Goal: Information Seeking & Learning: Find specific fact

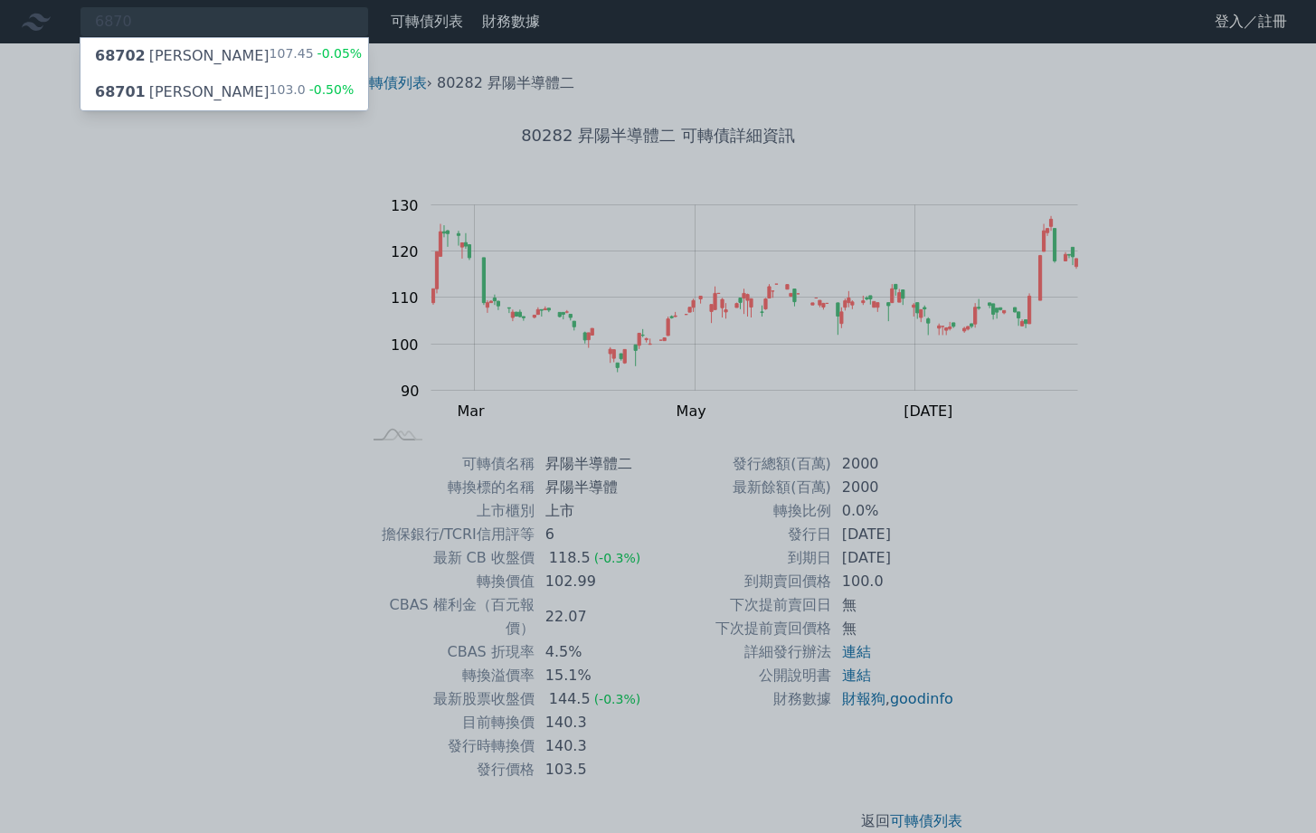
type input "6870"
click at [321, 74] on div "68702 騰雲二 107.45 -0.05%" at bounding box center [224, 56] width 288 height 36
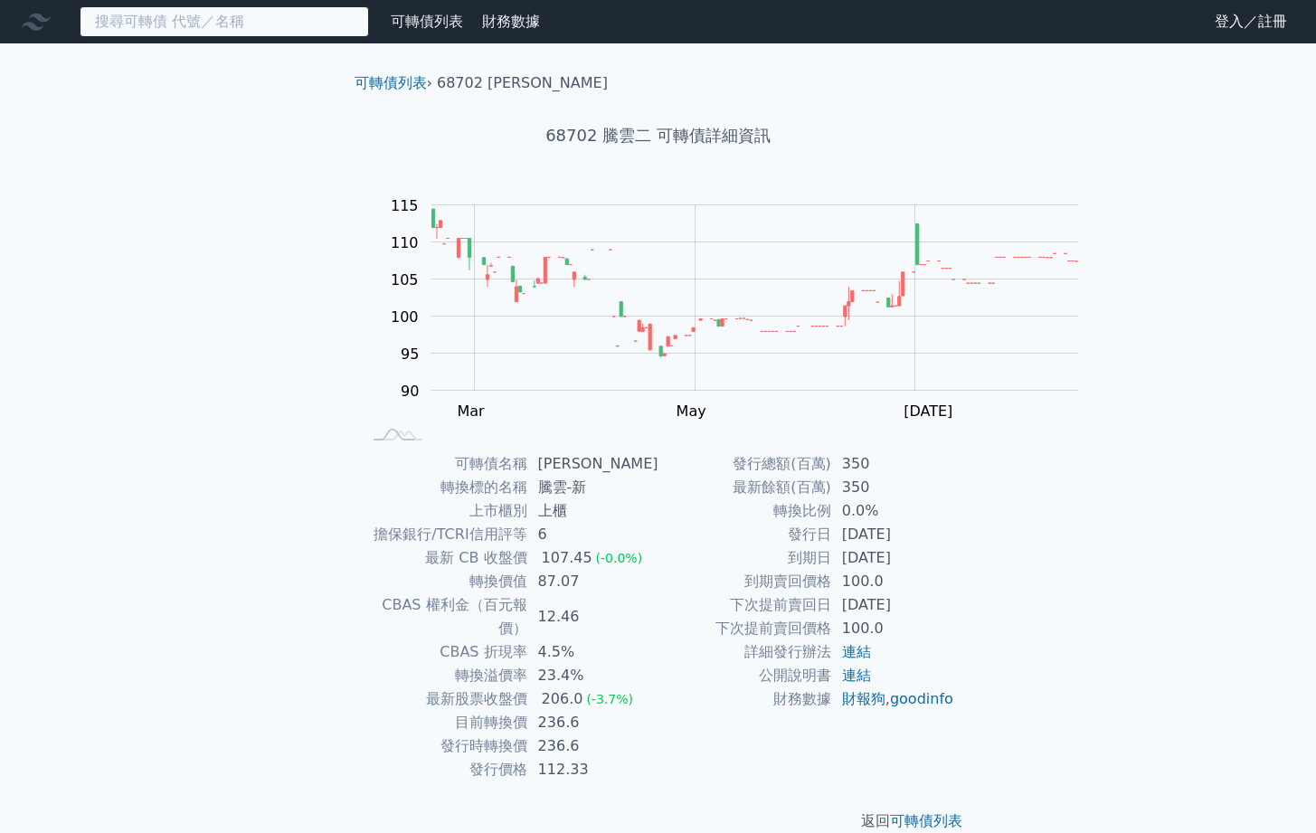
click at [175, 33] on input at bounding box center [224, 21] width 289 height 31
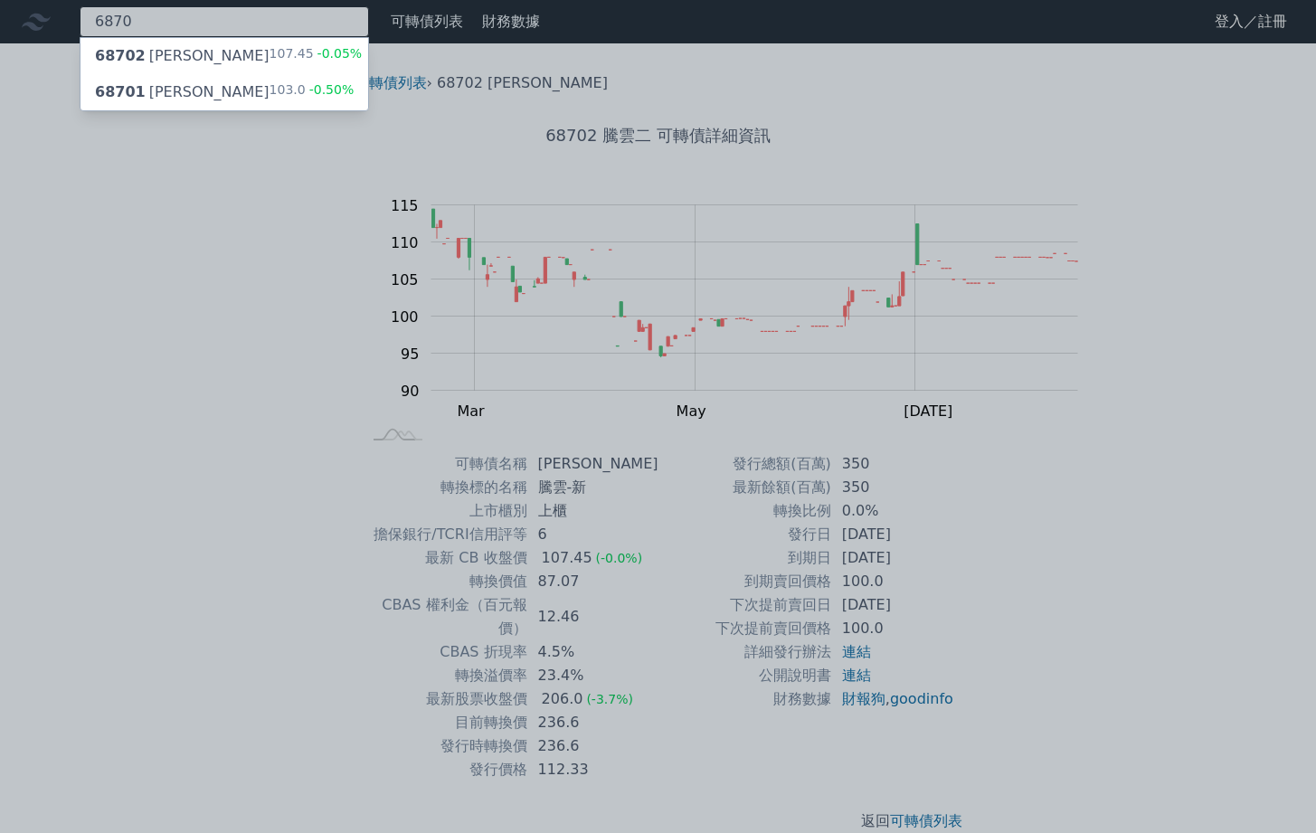
type input "6870"
click at [202, 103] on div "68701 [PERSON_NAME]" at bounding box center [182, 92] width 175 height 22
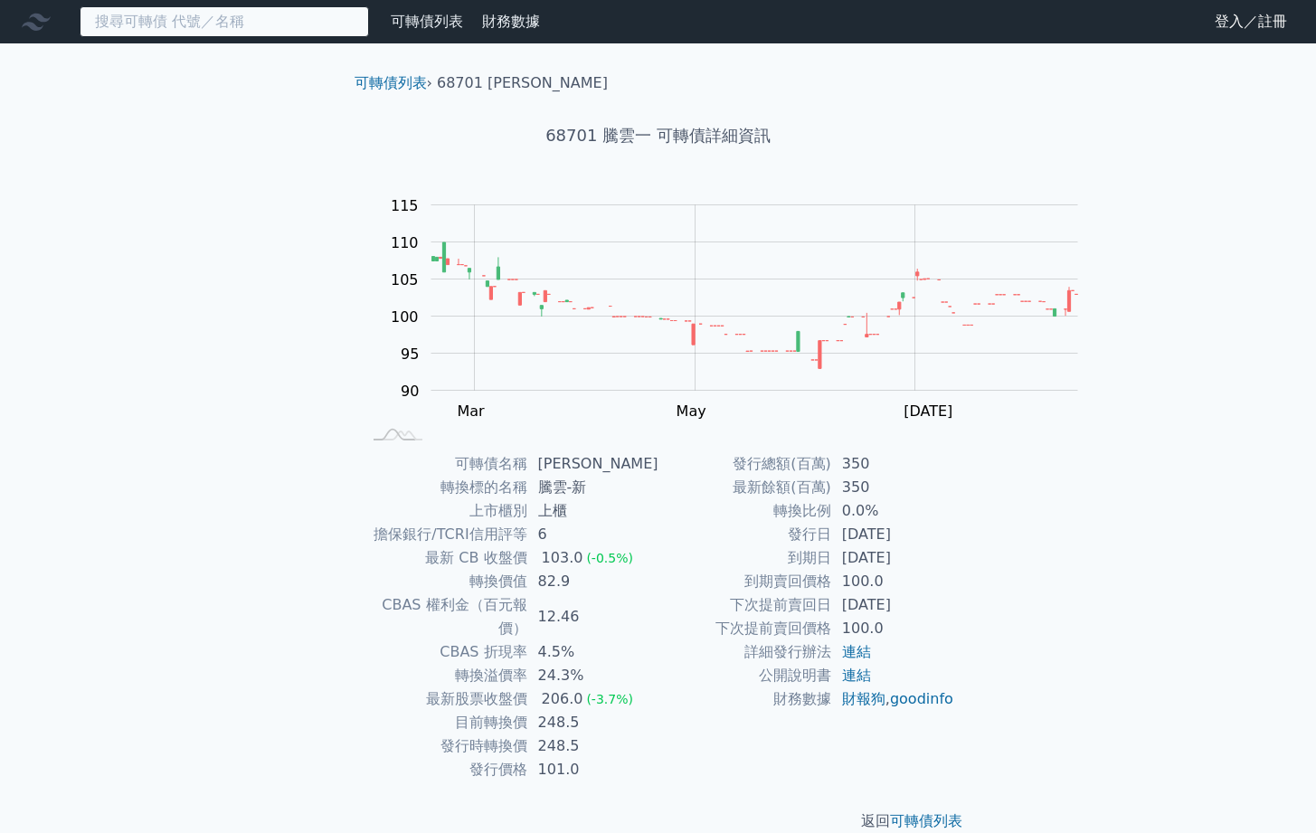
click at [216, 17] on input at bounding box center [224, 21] width 289 height 31
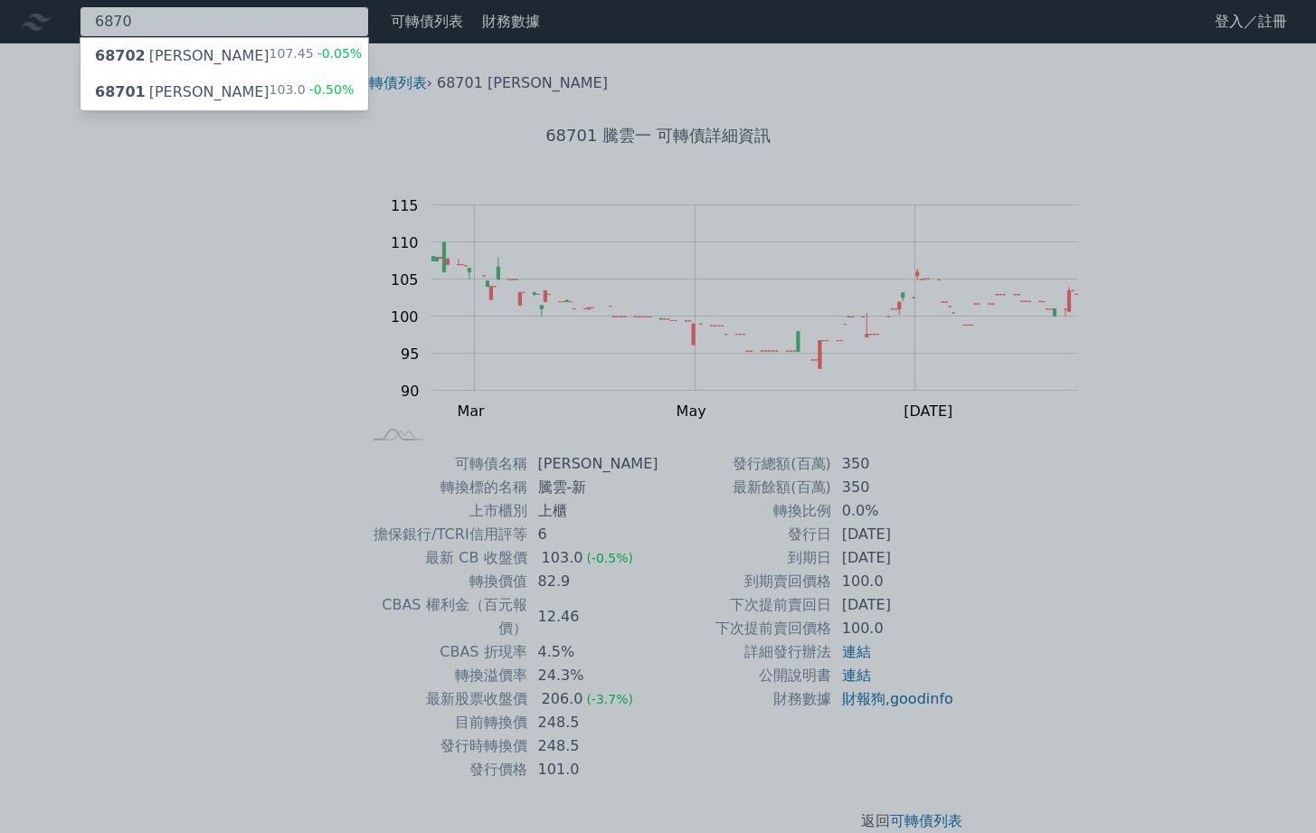
type input "6870"
click at [193, 74] on div "68702 騰雲二 107.45 -0.05%" at bounding box center [224, 56] width 288 height 36
